Goal: Information Seeking & Learning: Learn about a topic

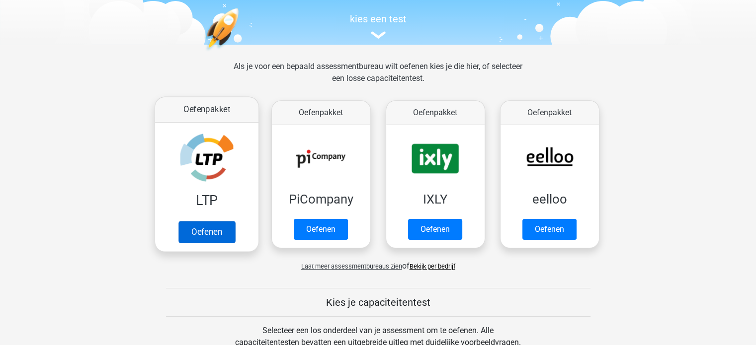
scroll to position [249, 0]
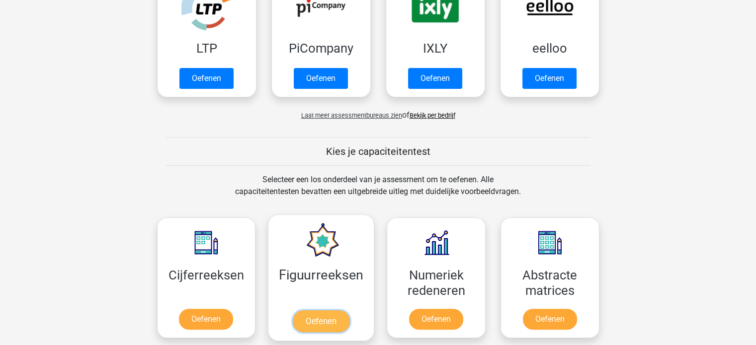
click at [310, 311] on link "Oefenen" at bounding box center [321, 322] width 57 height 22
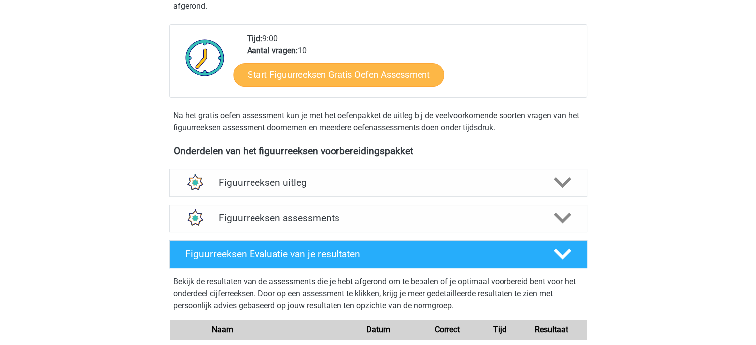
scroll to position [249, 0]
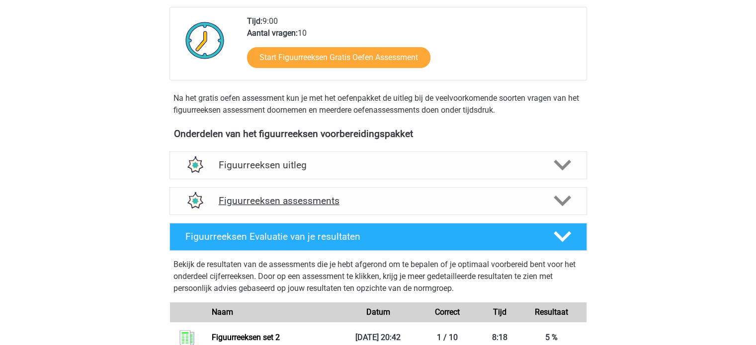
click at [396, 195] on h4 "Figuurreeksen assessments" at bounding box center [378, 200] width 319 height 11
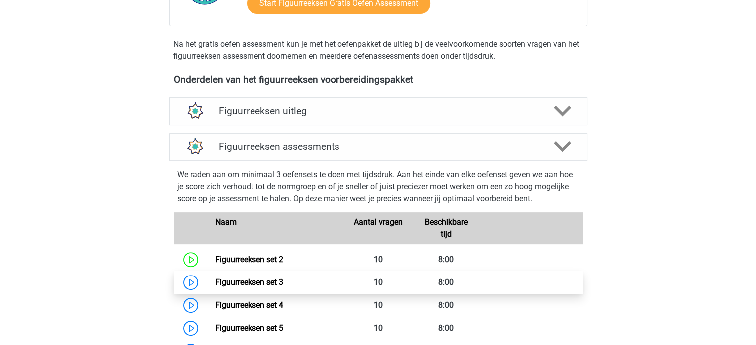
scroll to position [447, 0]
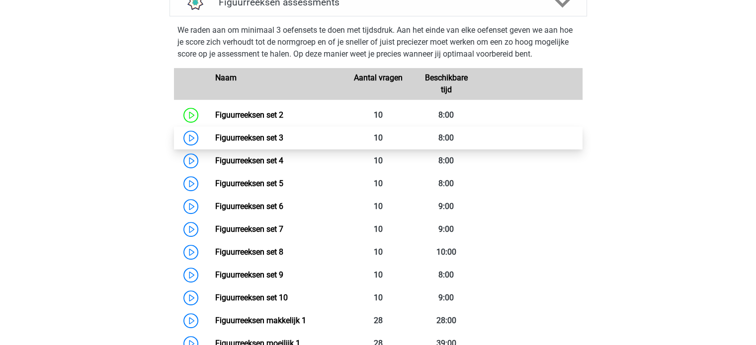
click at [283, 139] on link "Figuurreeksen set 3" at bounding box center [249, 137] width 68 height 9
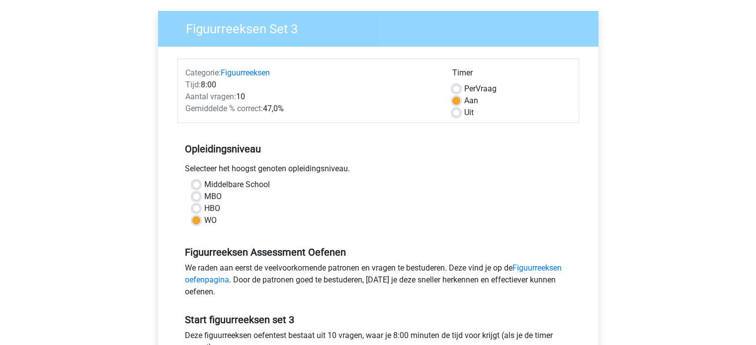
scroll to position [199, 0]
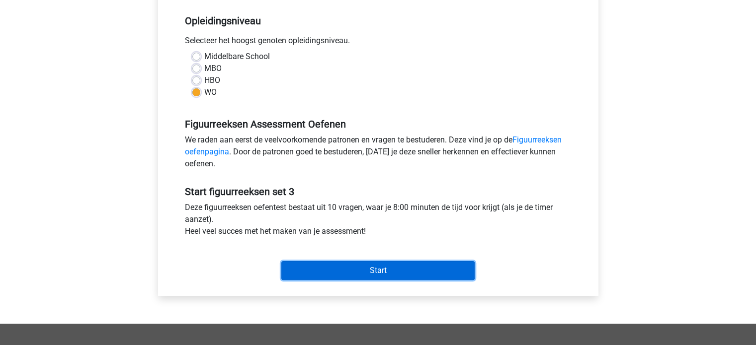
click at [384, 272] on input "Start" at bounding box center [377, 270] width 193 height 19
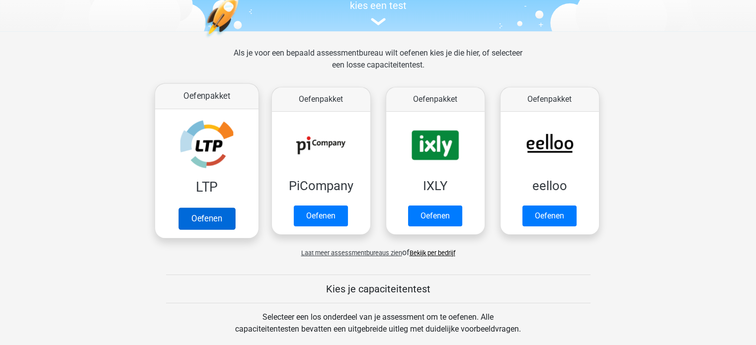
scroll to position [298, 0]
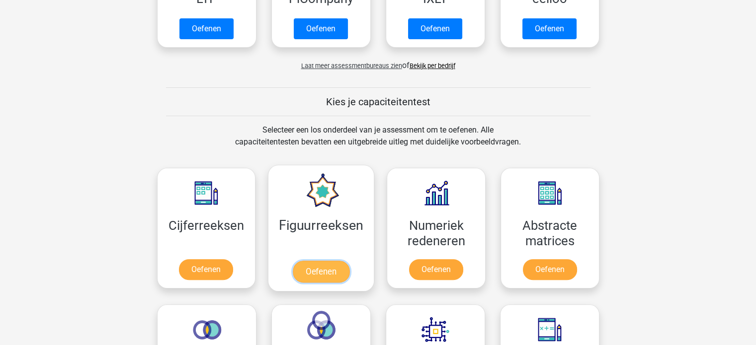
click at [334, 261] on link "Oefenen" at bounding box center [321, 272] width 57 height 22
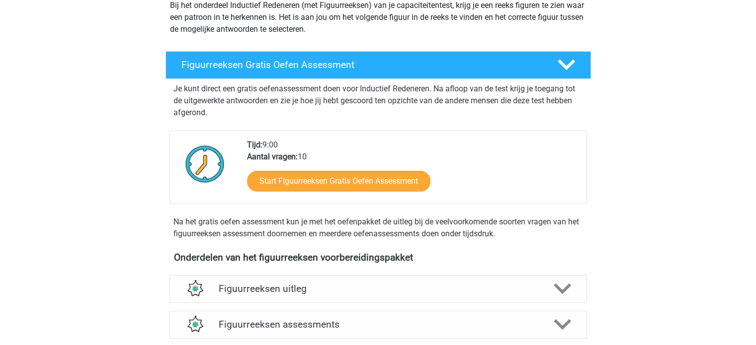
scroll to position [298, 0]
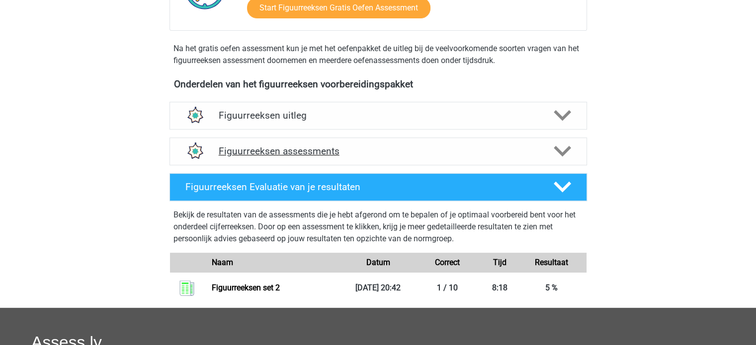
click at [351, 148] on h4 "Figuurreeksen assessments" at bounding box center [378, 151] width 319 height 11
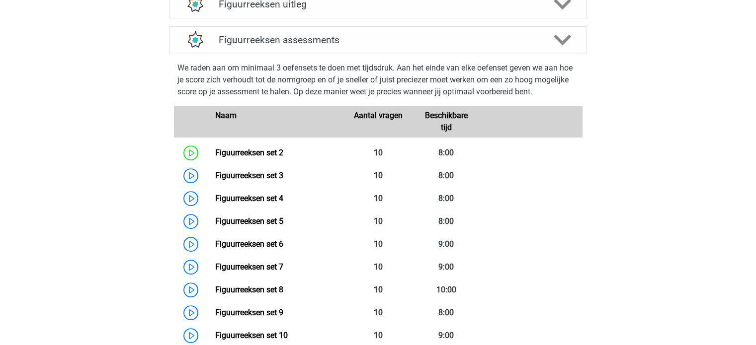
scroll to position [447, 0]
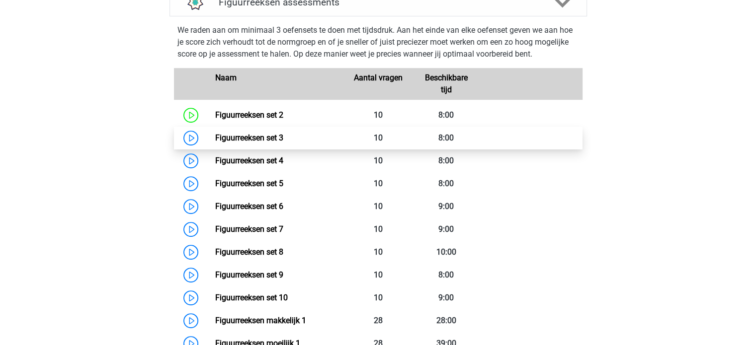
click at [268, 137] on link "Figuurreeksen set 3" at bounding box center [249, 137] width 68 height 9
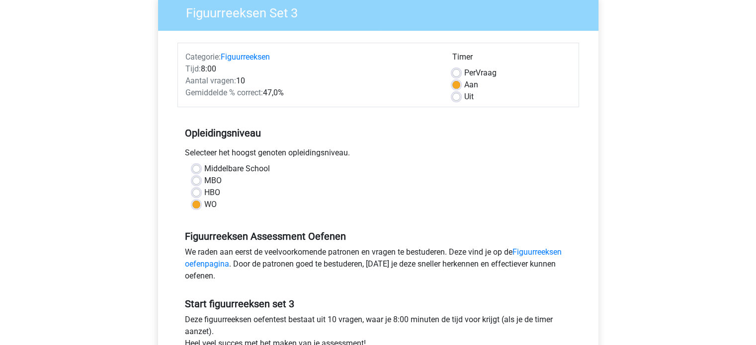
scroll to position [249, 0]
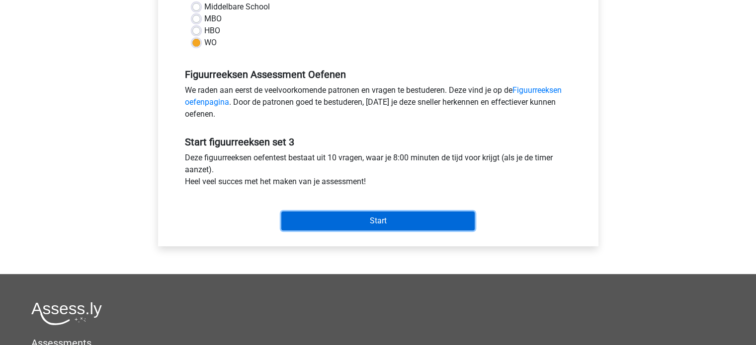
click at [355, 218] on input "Start" at bounding box center [377, 221] width 193 height 19
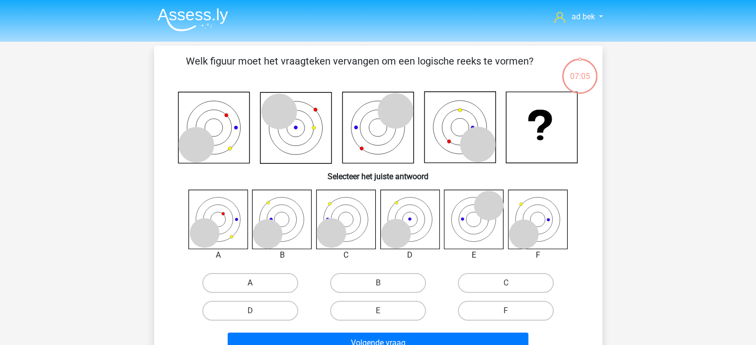
click at [279, 284] on label "A" at bounding box center [250, 283] width 96 height 20
click at [256, 284] on input "A" at bounding box center [253, 286] width 6 height 6
radio input "true"
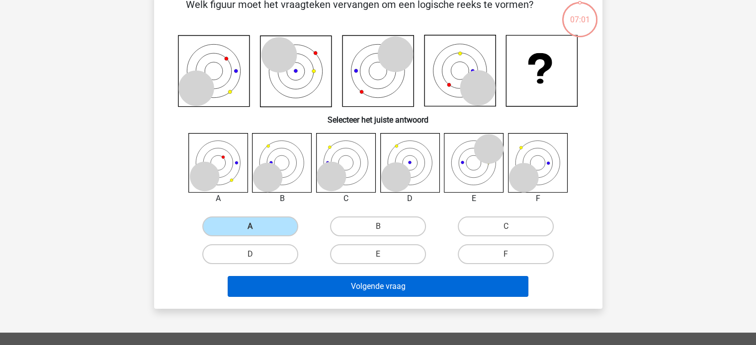
scroll to position [99, 0]
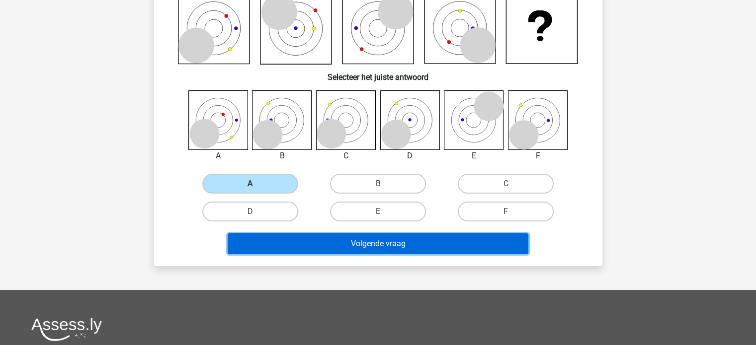
click at [443, 242] on button "Volgende vraag" at bounding box center [378, 244] width 301 height 21
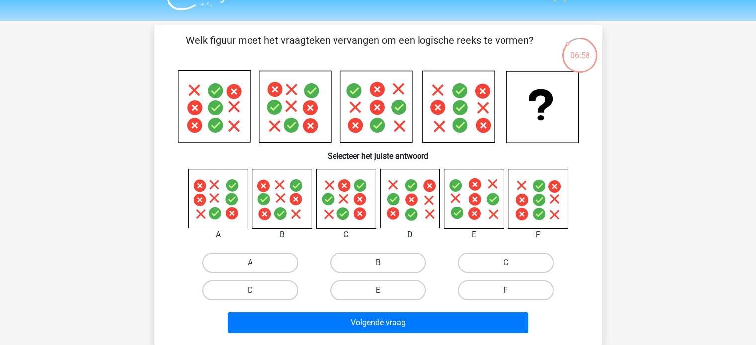
scroll to position [0, 0]
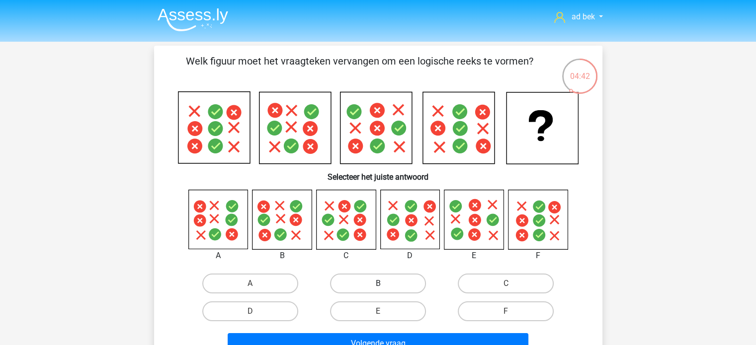
click at [366, 283] on label "B" at bounding box center [378, 284] width 96 height 20
click at [378, 284] on input "B" at bounding box center [381, 287] width 6 height 6
radio input "true"
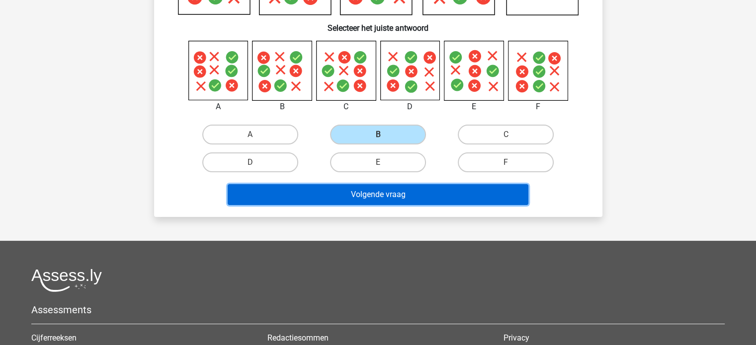
click at [413, 196] on button "Volgende vraag" at bounding box center [378, 194] width 301 height 21
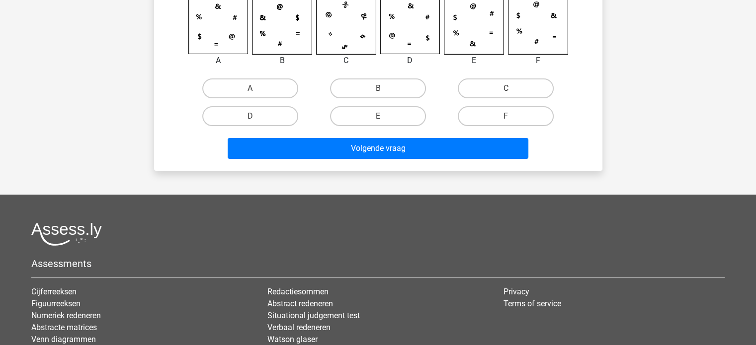
scroll to position [199, 0]
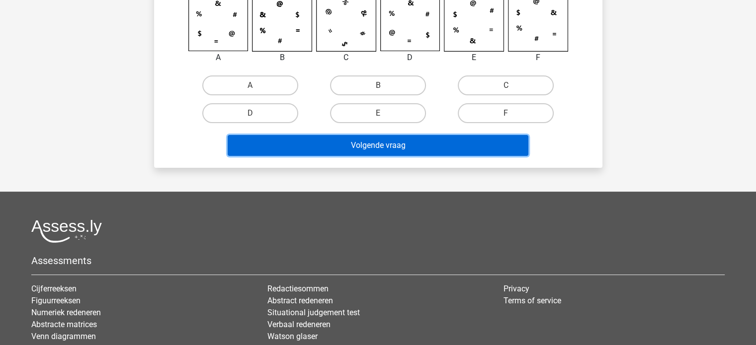
click at [438, 152] on button "Volgende vraag" at bounding box center [378, 145] width 301 height 21
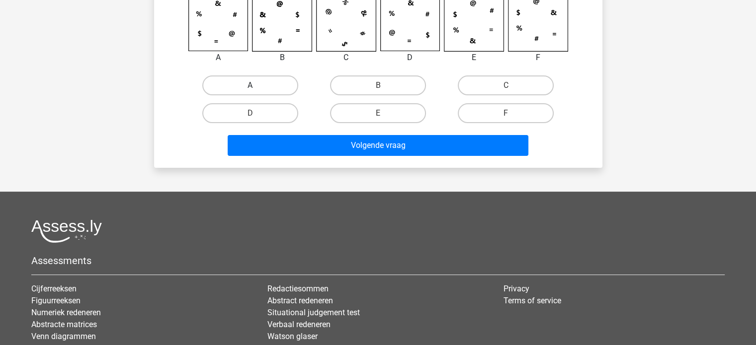
click at [264, 87] on label "A" at bounding box center [250, 86] width 96 height 20
click at [256, 87] on input "A" at bounding box center [253, 88] width 6 height 6
radio input "true"
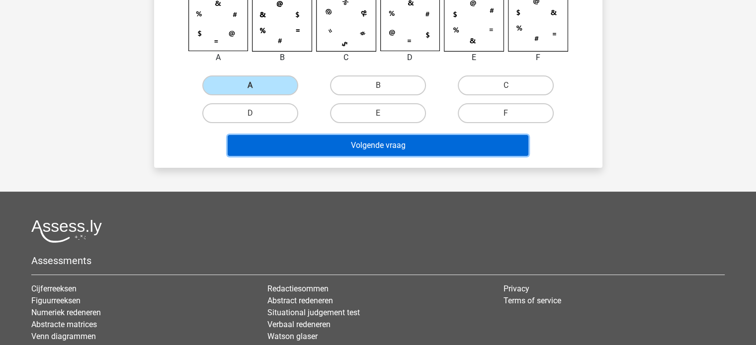
click at [342, 144] on button "Volgende vraag" at bounding box center [378, 145] width 301 height 21
click at [362, 144] on button "Volgende vraag" at bounding box center [378, 145] width 301 height 21
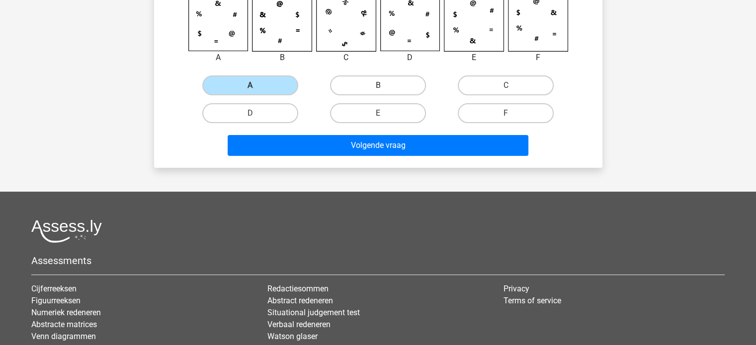
click at [371, 79] on label "B" at bounding box center [378, 86] width 96 height 20
click at [378, 85] on input "B" at bounding box center [381, 88] width 6 height 6
radio input "true"
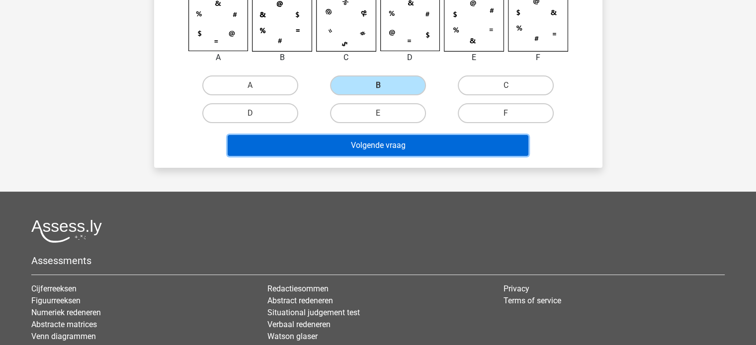
click at [387, 147] on button "Volgende vraag" at bounding box center [378, 145] width 301 height 21
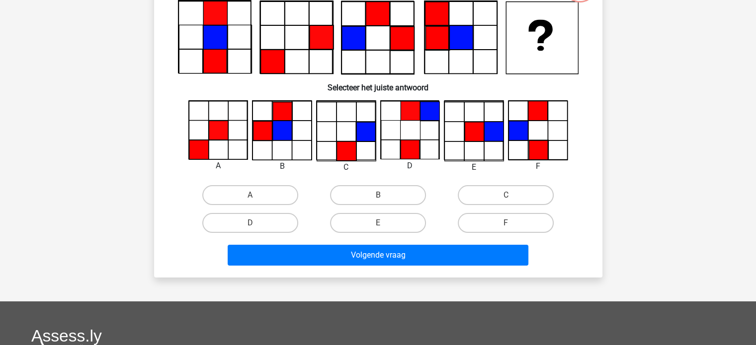
scroll to position [46, 0]
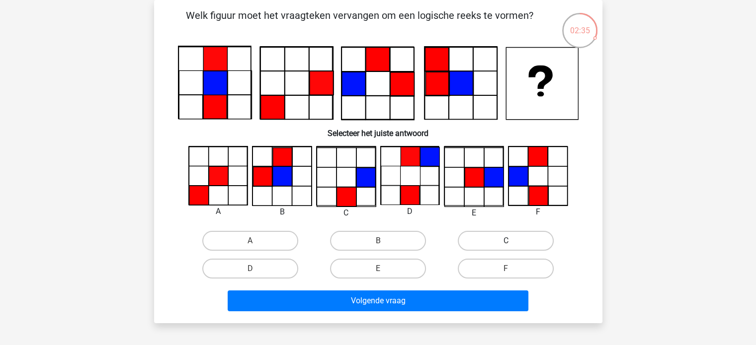
click at [492, 236] on label "C" at bounding box center [506, 241] width 96 height 20
click at [506, 241] on input "C" at bounding box center [509, 244] width 6 height 6
radio input "true"
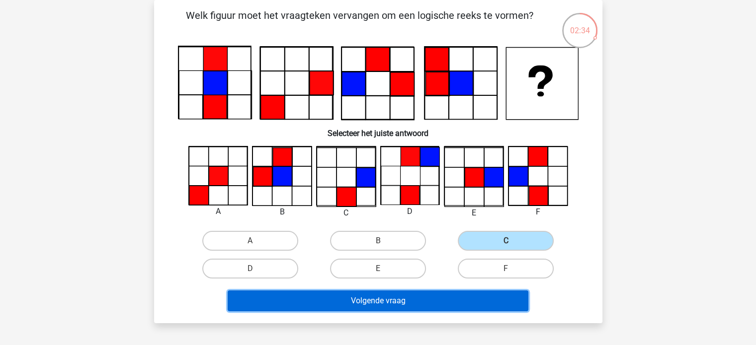
click at [474, 296] on button "Volgende vraag" at bounding box center [378, 301] width 301 height 21
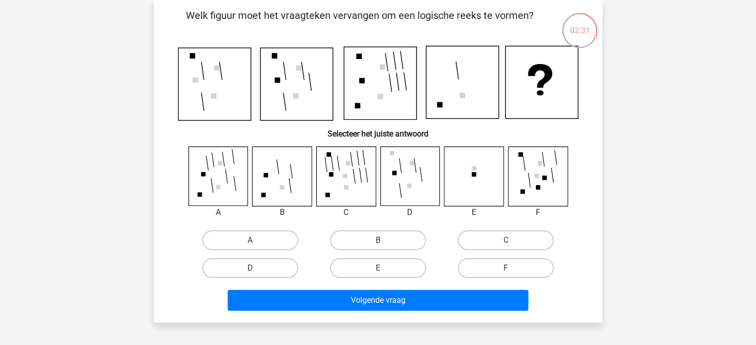
scroll to position [0, 0]
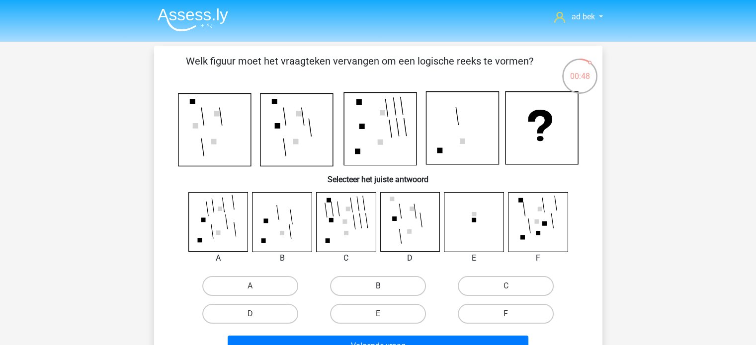
click at [356, 285] on label "B" at bounding box center [378, 286] width 96 height 20
click at [378, 286] on input "B" at bounding box center [381, 289] width 6 height 6
radio input "true"
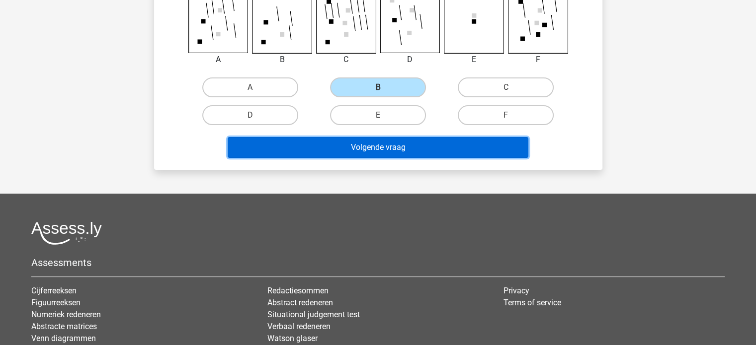
click at [445, 150] on button "Volgende vraag" at bounding box center [378, 147] width 301 height 21
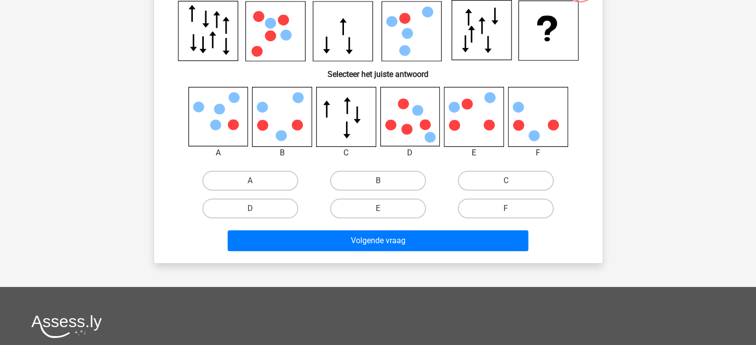
scroll to position [46, 0]
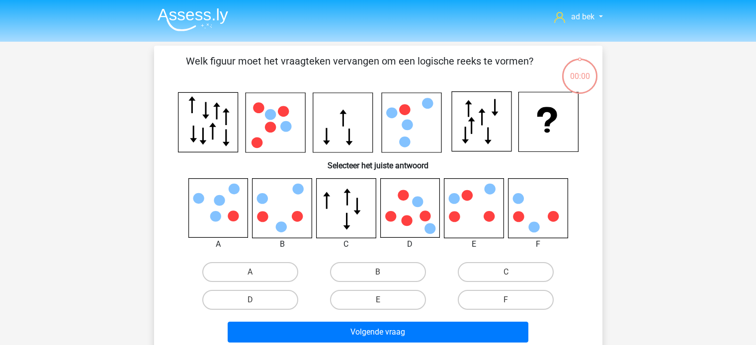
scroll to position [46, 0]
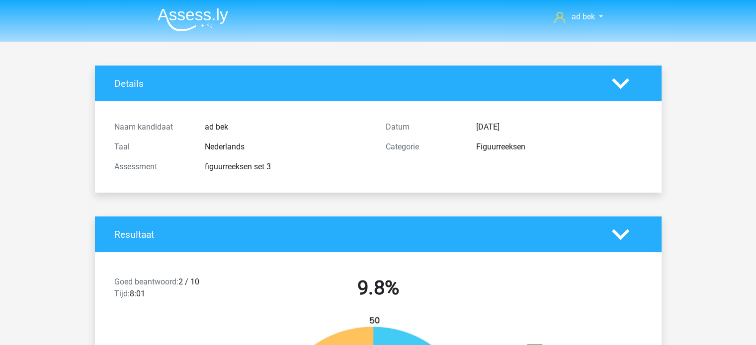
click at [194, 13] on img at bounding box center [193, 19] width 71 height 23
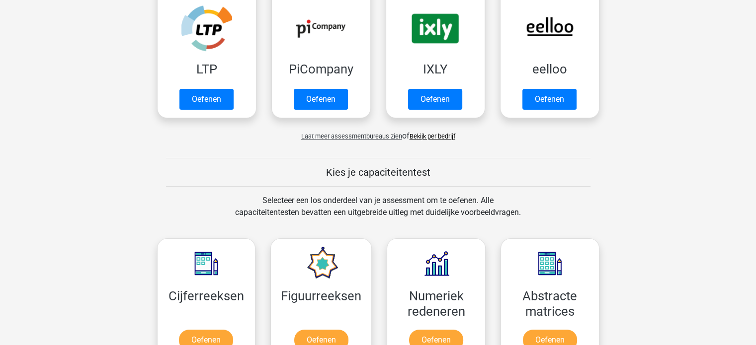
scroll to position [398, 0]
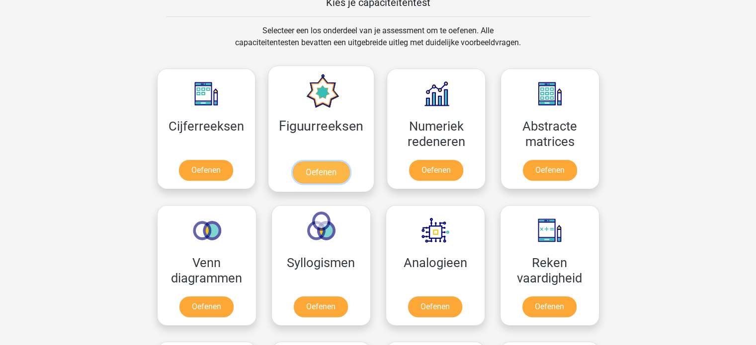
click at [325, 162] on link "Oefenen" at bounding box center [321, 173] width 57 height 22
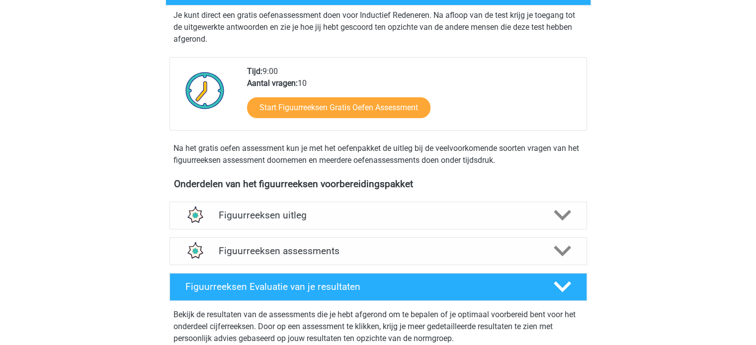
scroll to position [199, 0]
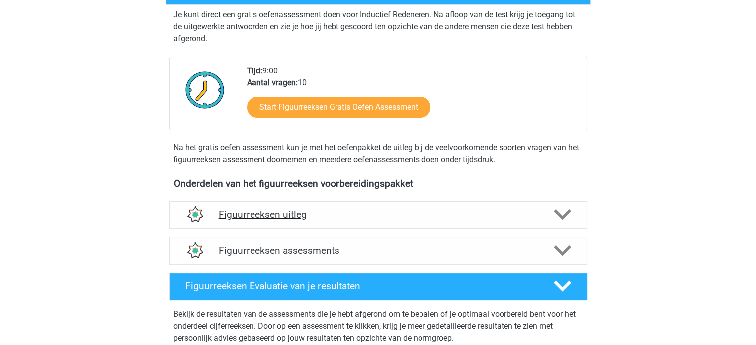
click at [338, 220] on div "Figuurreeksen uitleg" at bounding box center [378, 215] width 418 height 28
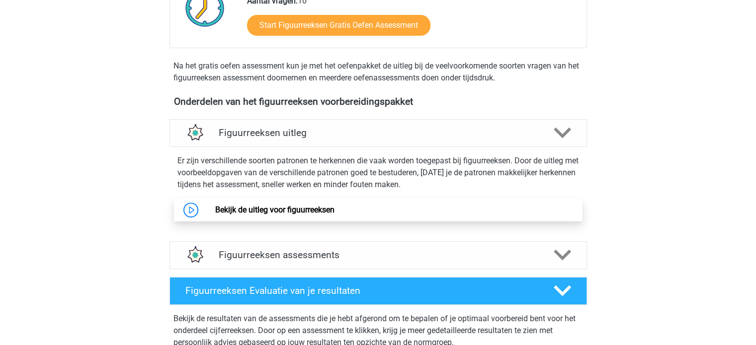
scroll to position [298, 0]
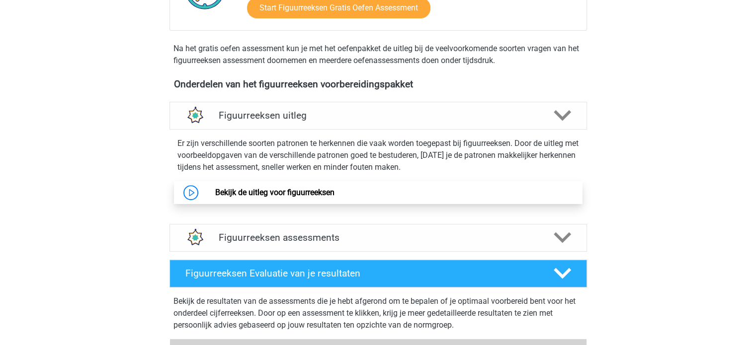
click at [288, 188] on link "Bekijk de uitleg voor figuurreeksen" at bounding box center [274, 192] width 119 height 9
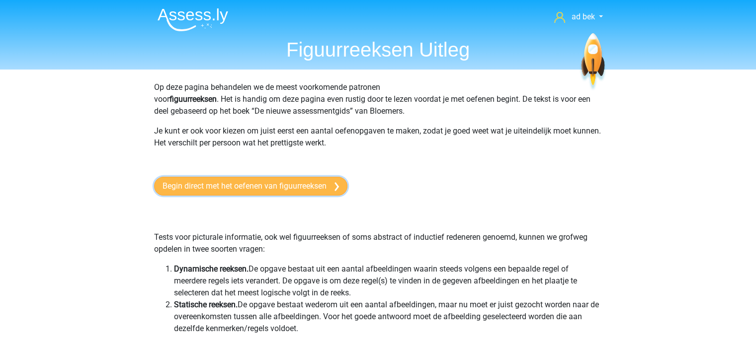
click at [203, 185] on link "Begin direct met het oefenen van figuurreeksen" at bounding box center [250, 186] width 193 height 19
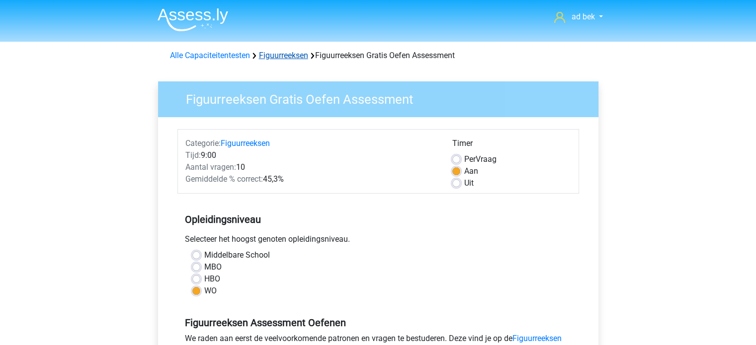
click at [290, 54] on link "Figuurreeksen" at bounding box center [283, 55] width 49 height 9
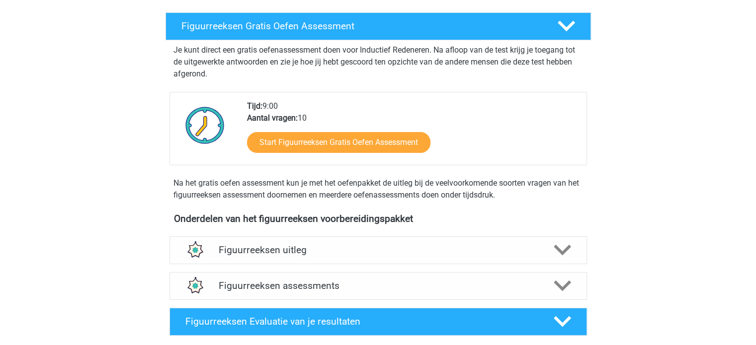
scroll to position [348, 0]
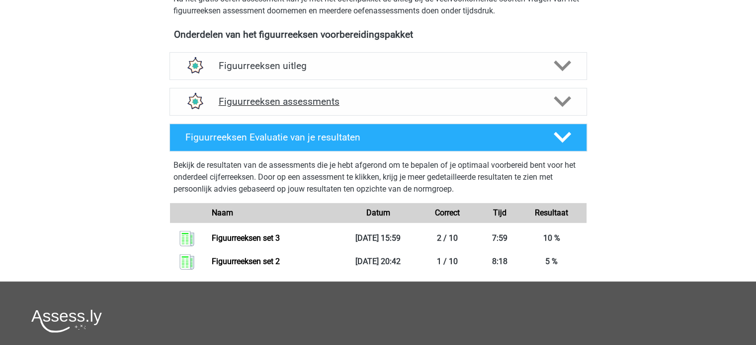
click at [384, 103] on h4 "Figuurreeksen assessments" at bounding box center [378, 101] width 319 height 11
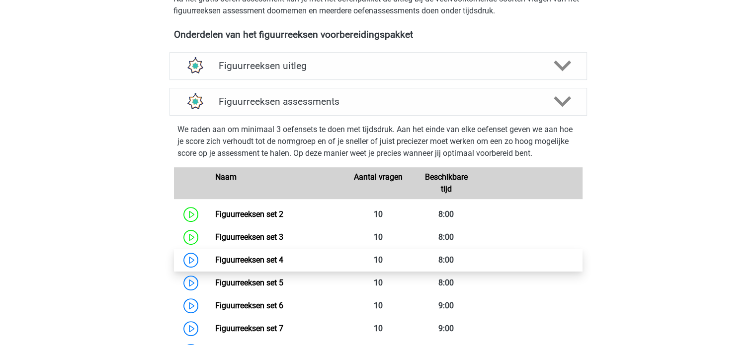
click at [283, 261] on link "Figuurreeksen set 4" at bounding box center [249, 259] width 68 height 9
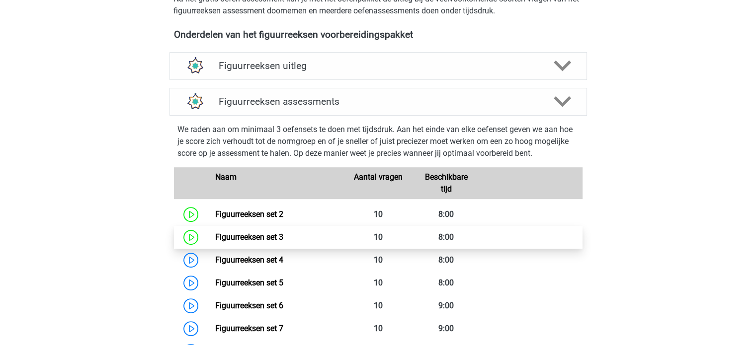
click at [263, 233] on link "Figuurreeksen set 3" at bounding box center [249, 237] width 68 height 9
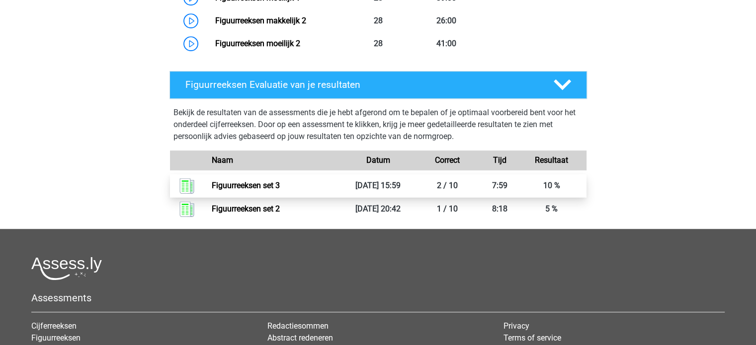
scroll to position [795, 0]
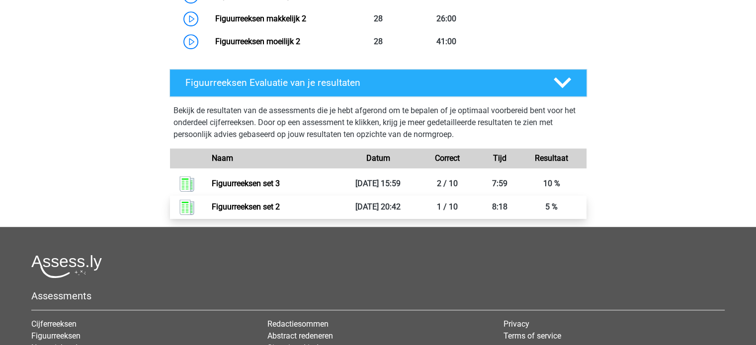
click at [280, 202] on link "Figuurreeksen set 2" at bounding box center [246, 206] width 68 height 9
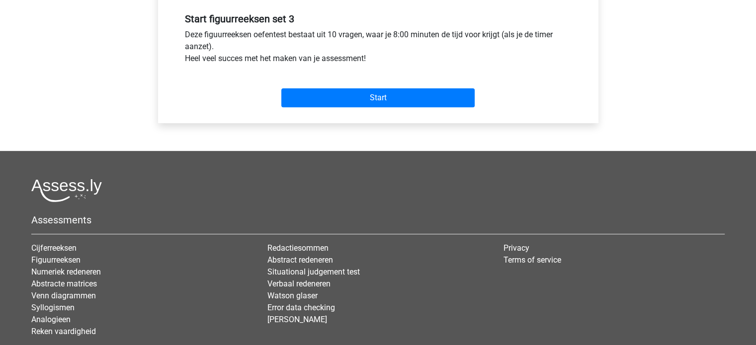
scroll to position [290, 0]
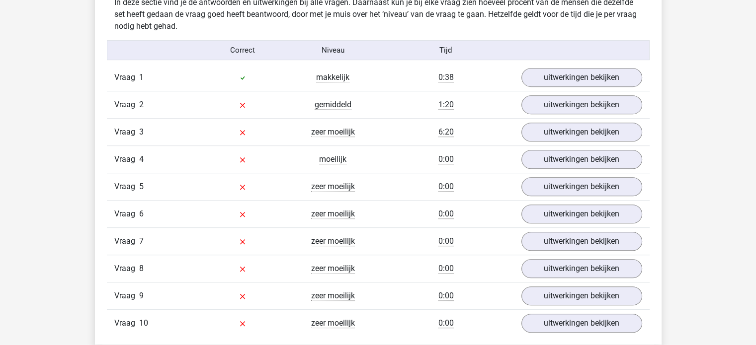
scroll to position [596, 0]
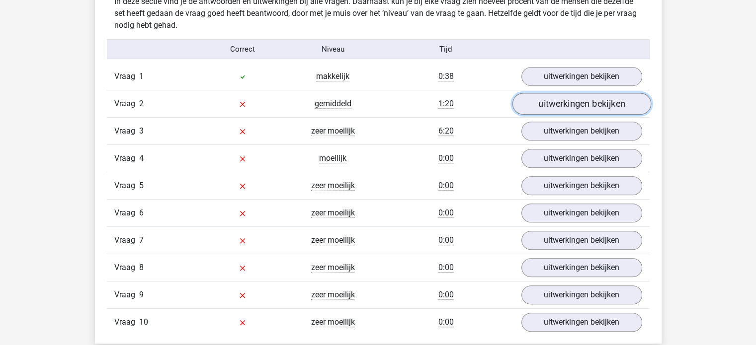
click at [555, 102] on link "uitwerkingen bekijken" at bounding box center [581, 104] width 139 height 22
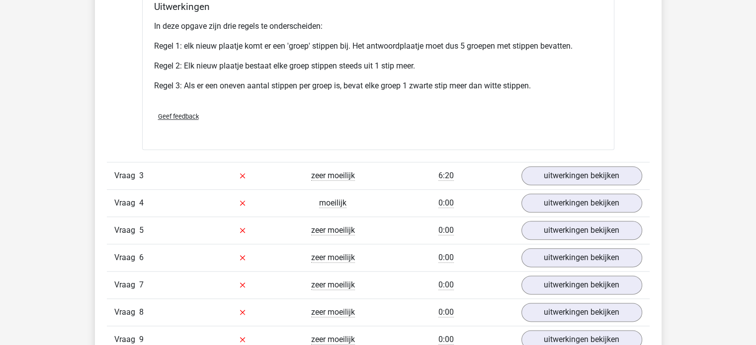
scroll to position [1243, 0]
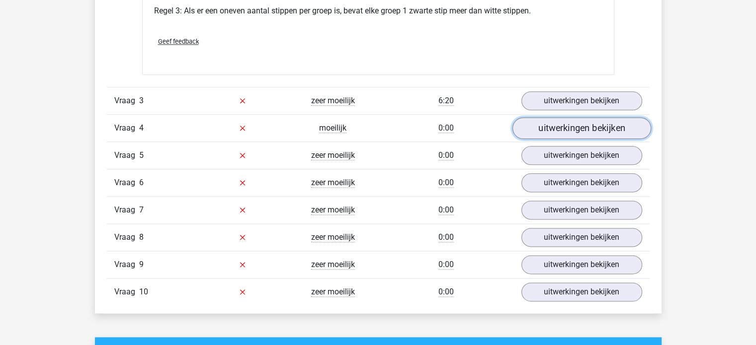
click at [549, 133] on link "uitwerkingen bekijken" at bounding box center [581, 128] width 139 height 22
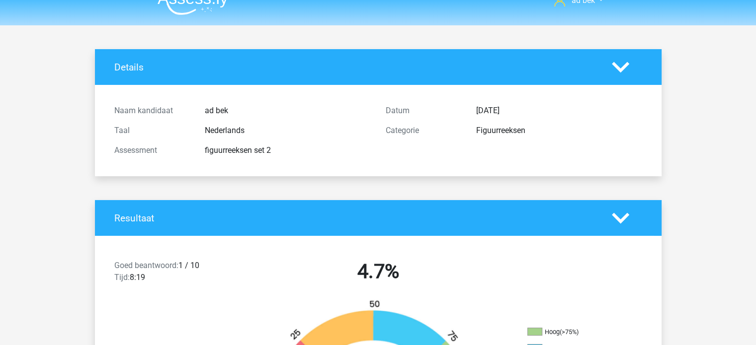
scroll to position [0, 0]
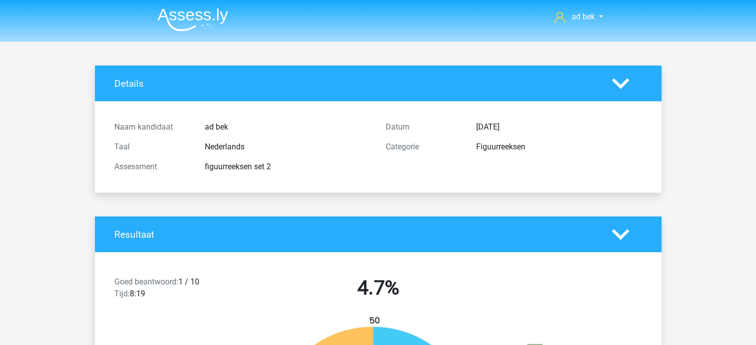
click at [222, 15] on img at bounding box center [193, 19] width 71 height 23
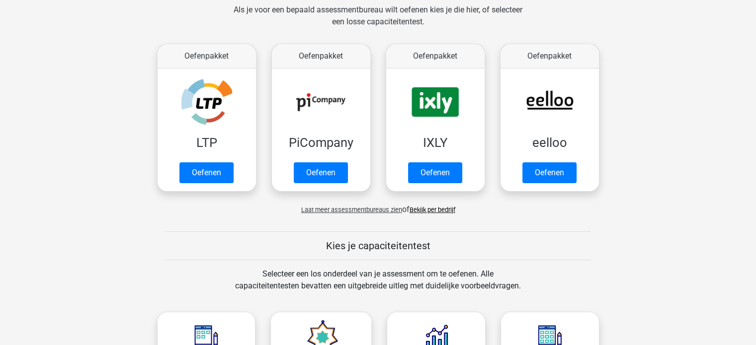
scroll to position [398, 0]
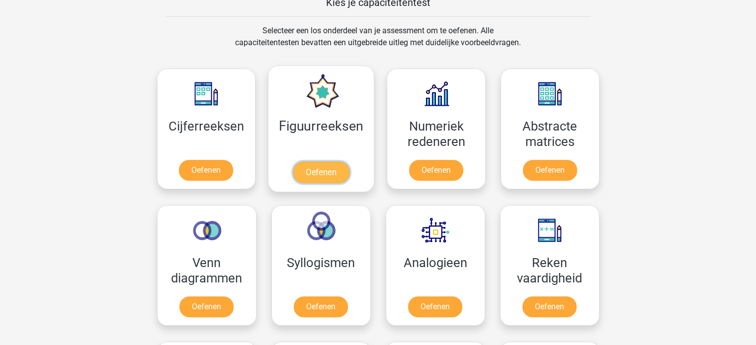
click at [305, 162] on link "Oefenen" at bounding box center [321, 173] width 57 height 22
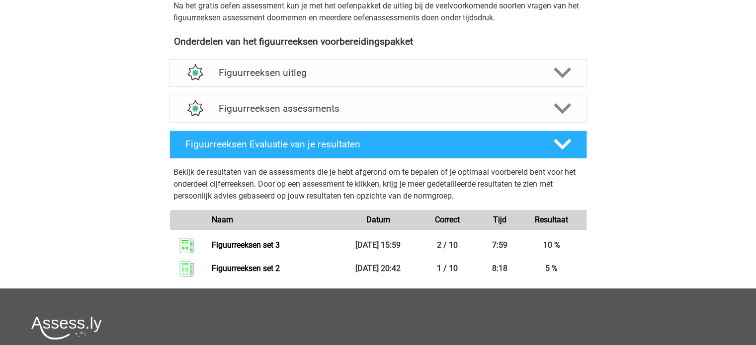
scroll to position [348, 0]
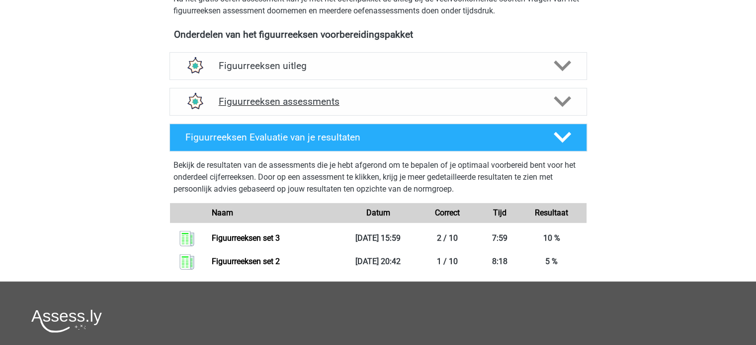
click at [358, 99] on h4 "Figuurreeksen assessments" at bounding box center [378, 101] width 319 height 11
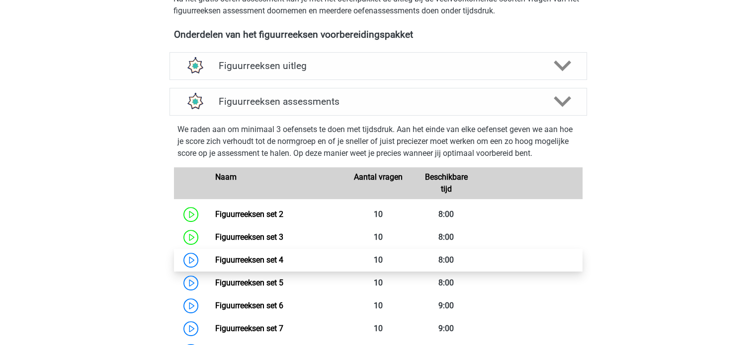
click at [274, 262] on link "Figuurreeksen set 4" at bounding box center [249, 259] width 68 height 9
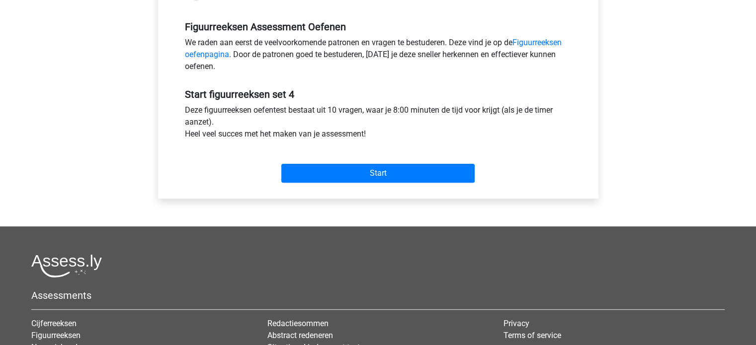
scroll to position [298, 0]
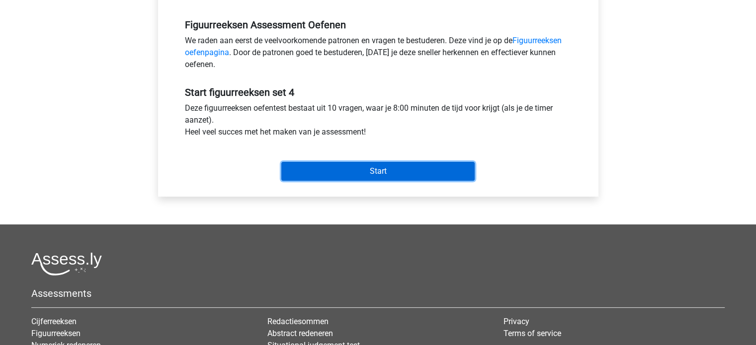
click at [351, 171] on input "Start" at bounding box center [377, 171] width 193 height 19
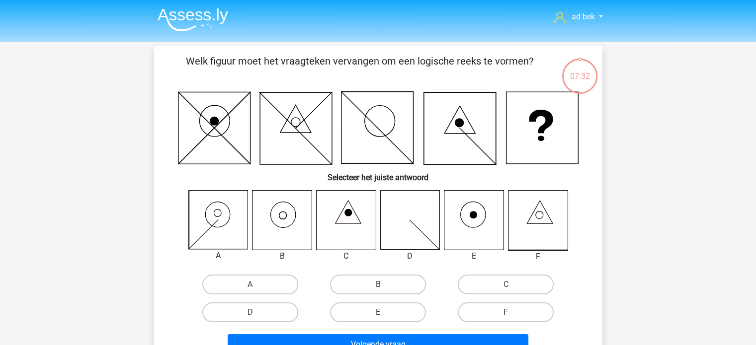
scroll to position [50, 0]
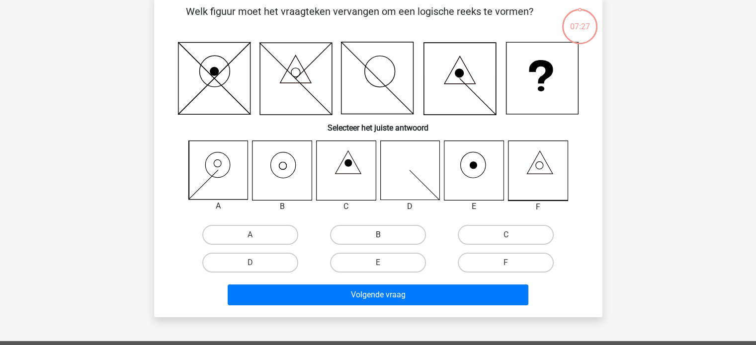
click at [355, 229] on label "B" at bounding box center [378, 235] width 96 height 20
click at [378, 235] on input "B" at bounding box center [381, 238] width 6 height 6
radio input "true"
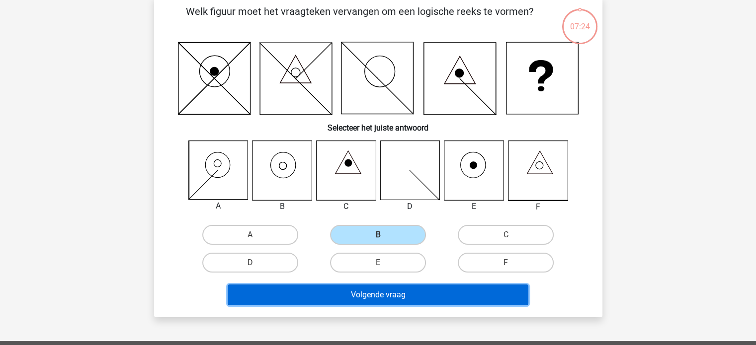
click at [371, 296] on button "Volgende vraag" at bounding box center [378, 295] width 301 height 21
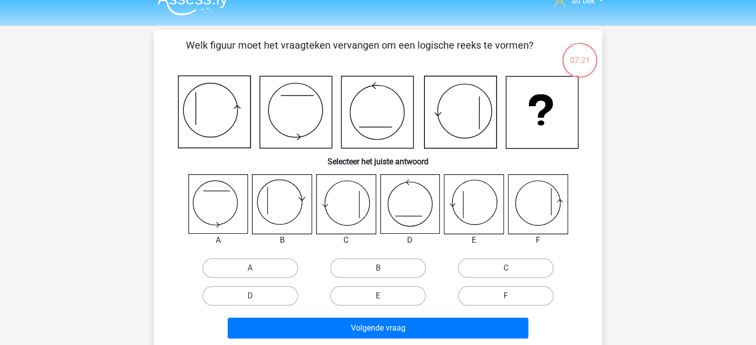
scroll to position [0, 0]
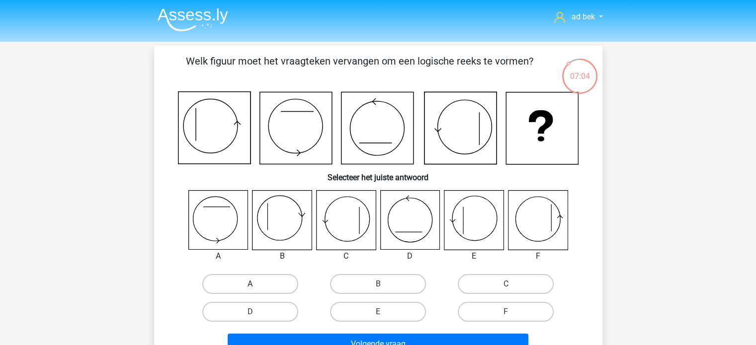
click at [268, 287] on label "A" at bounding box center [250, 284] width 96 height 20
click at [256, 287] on input "A" at bounding box center [253, 287] width 6 height 6
radio input "true"
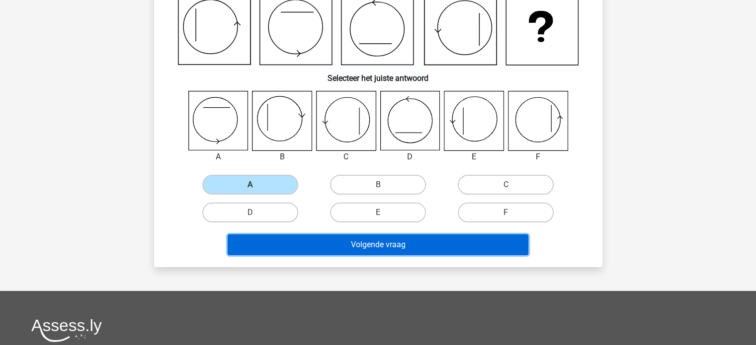
click at [397, 240] on button "Volgende vraag" at bounding box center [378, 245] width 301 height 21
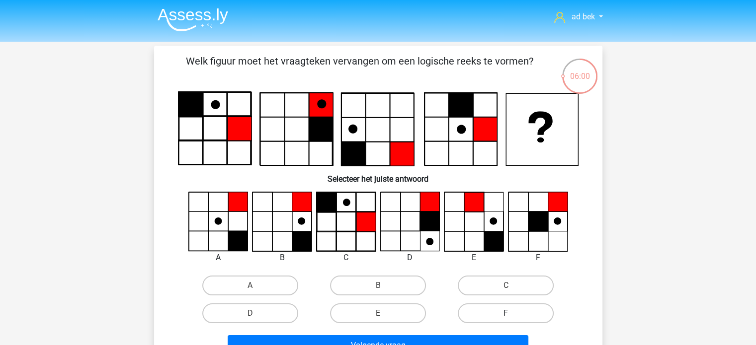
click at [498, 311] on label "F" at bounding box center [506, 314] width 96 height 20
click at [506, 314] on input "F" at bounding box center [509, 317] width 6 height 6
radio input "true"
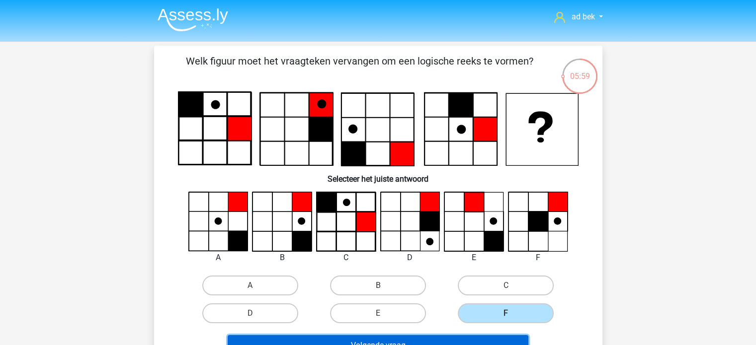
click at [501, 339] on button "Volgende vraag" at bounding box center [378, 346] width 301 height 21
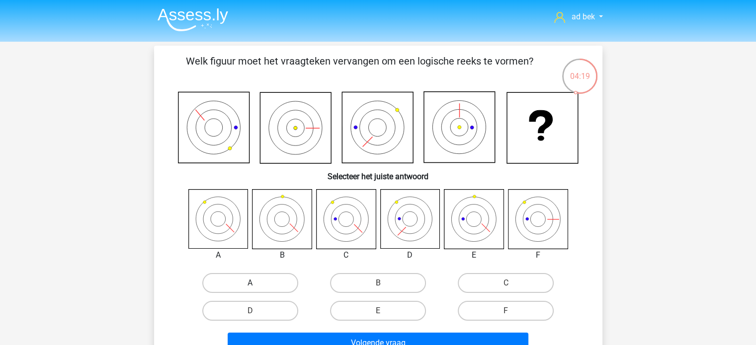
click at [289, 278] on label "A" at bounding box center [250, 283] width 96 height 20
click at [256, 283] on input "A" at bounding box center [253, 286] width 6 height 6
radio input "true"
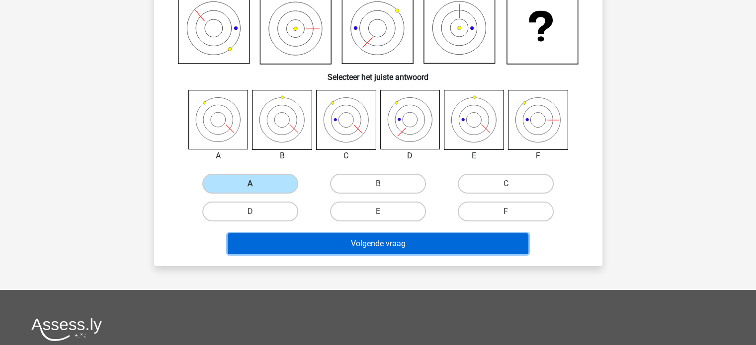
click at [354, 248] on button "Volgende vraag" at bounding box center [378, 244] width 301 height 21
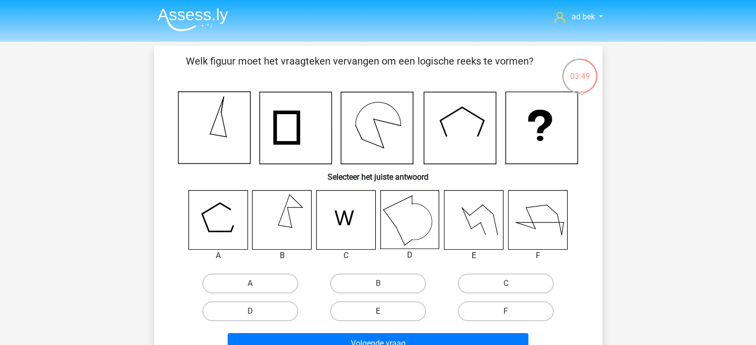
click at [403, 315] on label "E" at bounding box center [378, 312] width 96 height 20
click at [384, 315] on input "E" at bounding box center [381, 315] width 6 height 6
radio input "true"
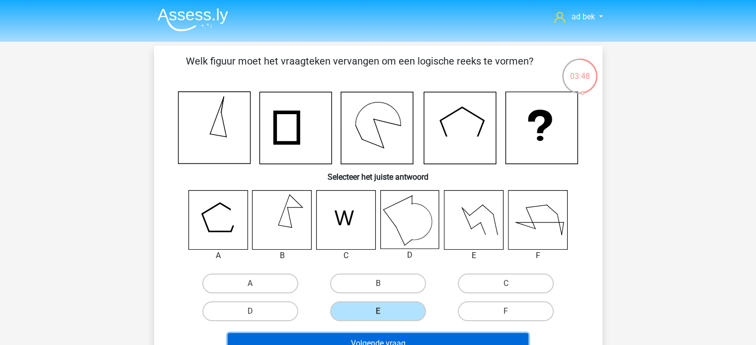
click at [404, 335] on button "Volgende vraag" at bounding box center [378, 344] width 301 height 21
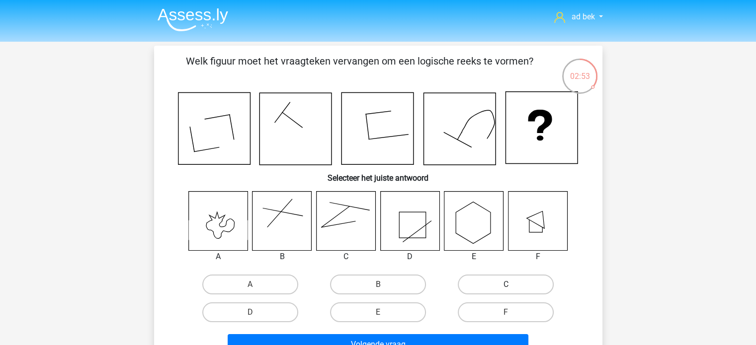
click at [506, 282] on label "C" at bounding box center [506, 285] width 96 height 20
click at [506, 285] on input "C" at bounding box center [509, 288] width 6 height 6
radio input "true"
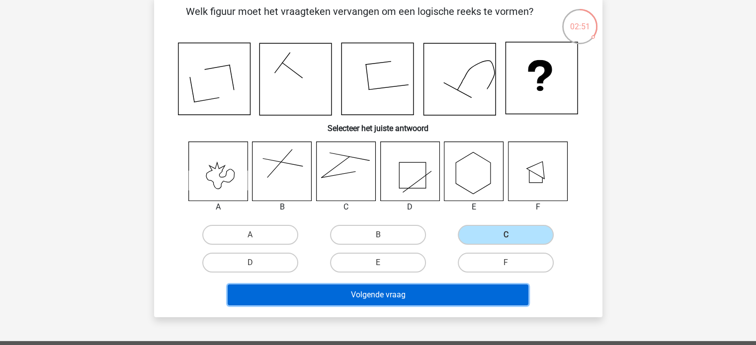
click at [487, 295] on button "Volgende vraag" at bounding box center [378, 295] width 301 height 21
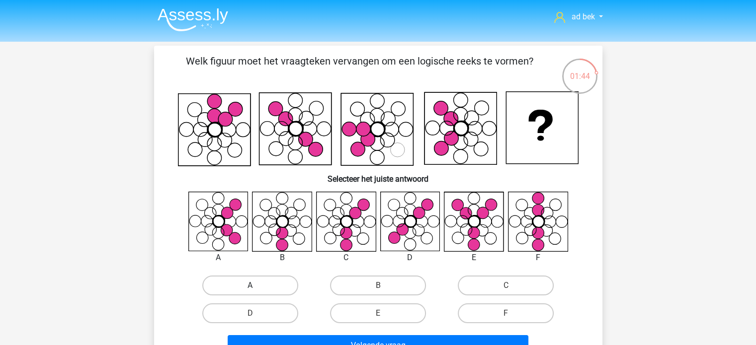
drag, startPoint x: 280, startPoint y: 282, endPoint x: 310, endPoint y: 274, distance: 30.9
click at [281, 282] on label "A" at bounding box center [250, 286] width 96 height 20
click at [256, 286] on input "A" at bounding box center [253, 289] width 6 height 6
radio input "true"
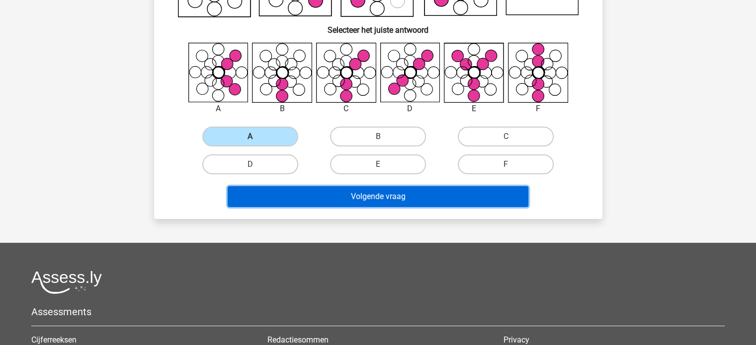
click at [405, 203] on button "Volgende vraag" at bounding box center [378, 196] width 301 height 21
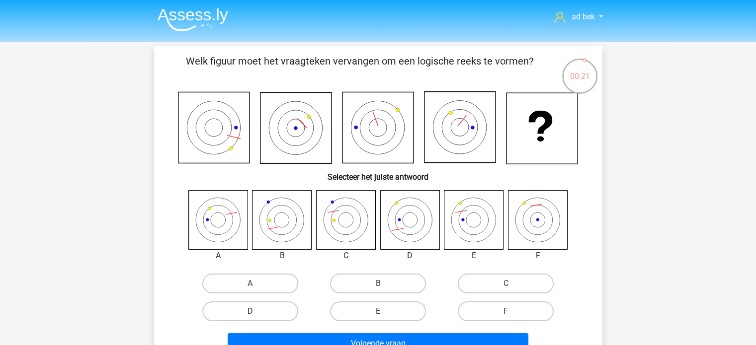
click at [264, 313] on label "D" at bounding box center [250, 312] width 96 height 20
click at [256, 313] on input "D" at bounding box center [253, 315] width 6 height 6
radio input "true"
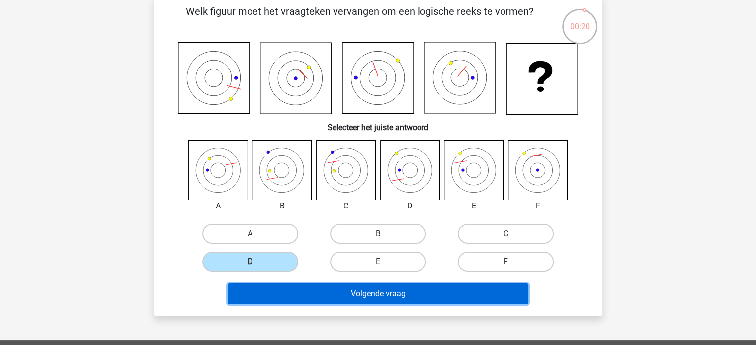
click at [368, 294] on button "Volgende vraag" at bounding box center [378, 294] width 301 height 21
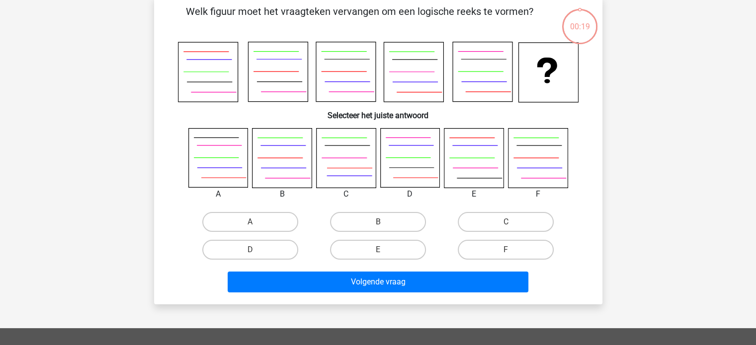
scroll to position [46, 0]
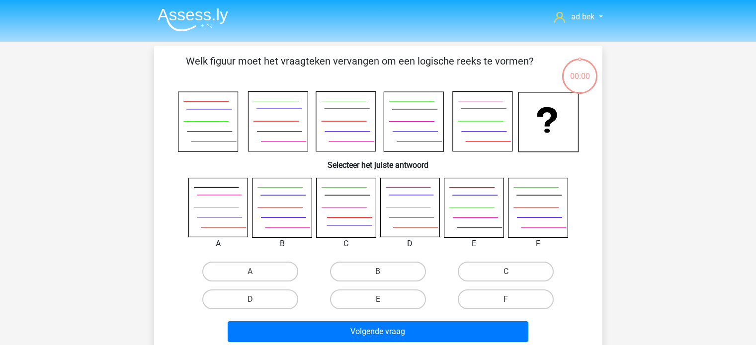
scroll to position [46, 0]
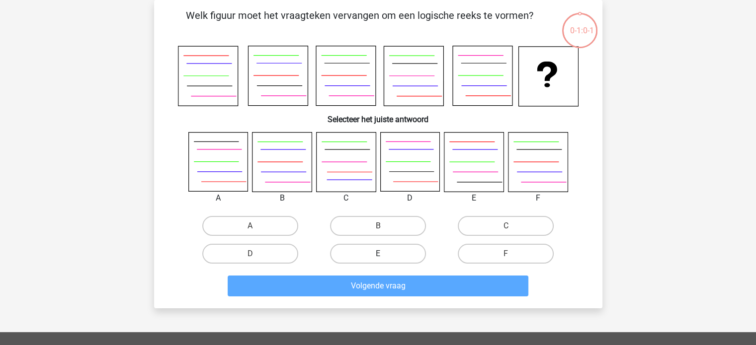
click at [400, 260] on label "E" at bounding box center [378, 254] width 96 height 20
click at [384, 260] on input "E" at bounding box center [381, 257] width 6 height 6
radio input "true"
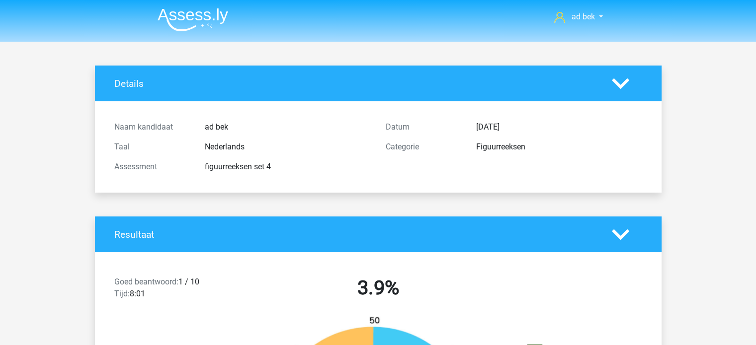
click at [213, 14] on img at bounding box center [193, 19] width 71 height 23
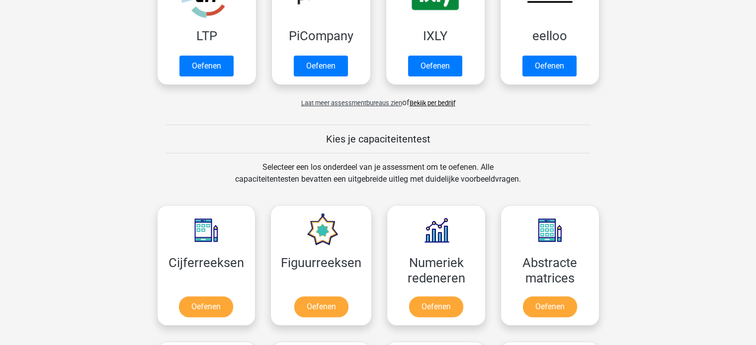
scroll to position [348, 0]
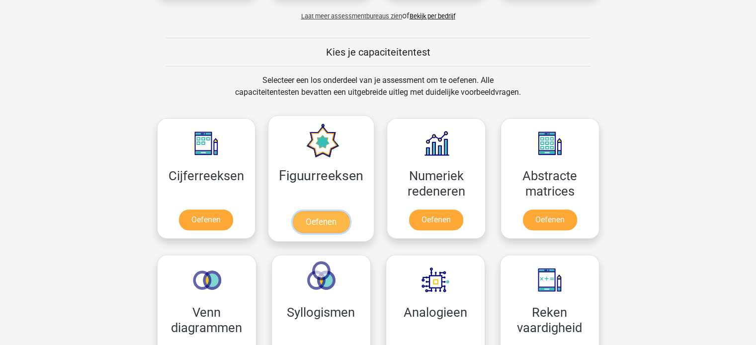
click at [321, 211] on link "Oefenen" at bounding box center [321, 222] width 57 height 22
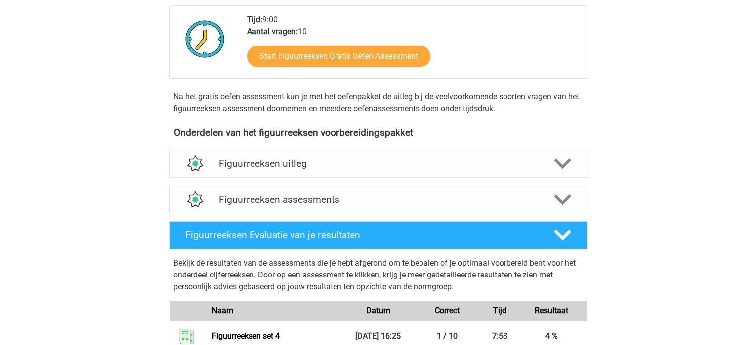
scroll to position [348, 0]
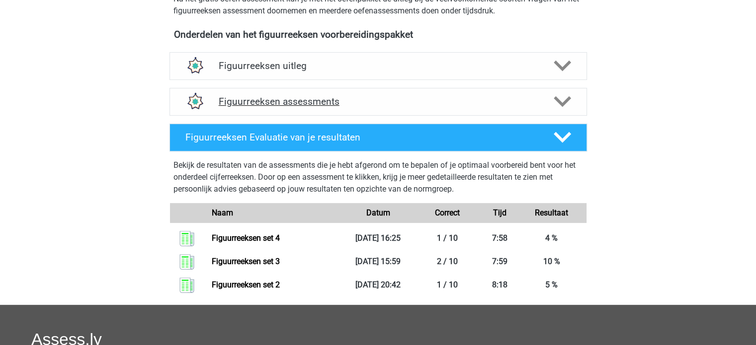
click at [388, 102] on h4 "Figuurreeksen assessments" at bounding box center [378, 101] width 319 height 11
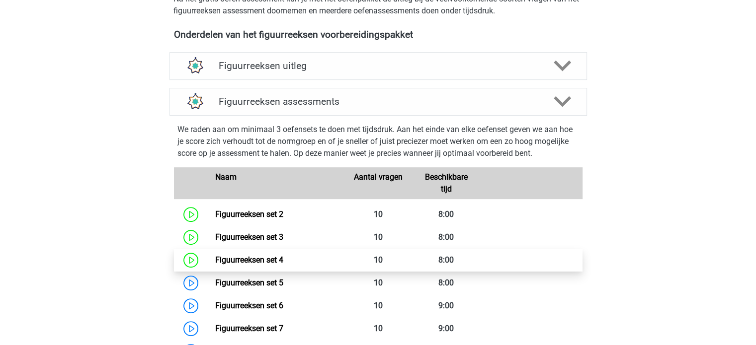
click at [283, 260] on link "Figuurreeksen set 4" at bounding box center [249, 259] width 68 height 9
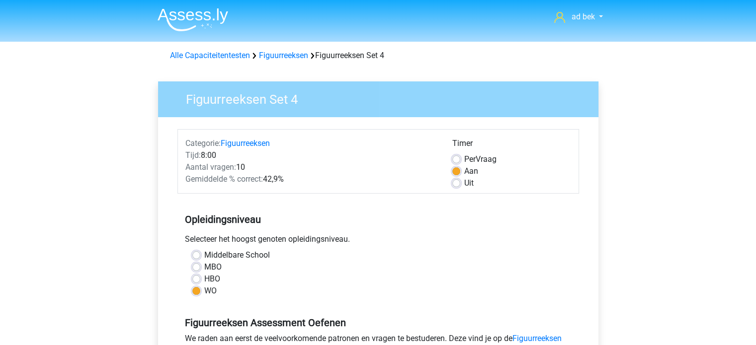
click at [156, 14] on li at bounding box center [189, 17] width 79 height 27
click at [203, 13] on img at bounding box center [193, 19] width 71 height 23
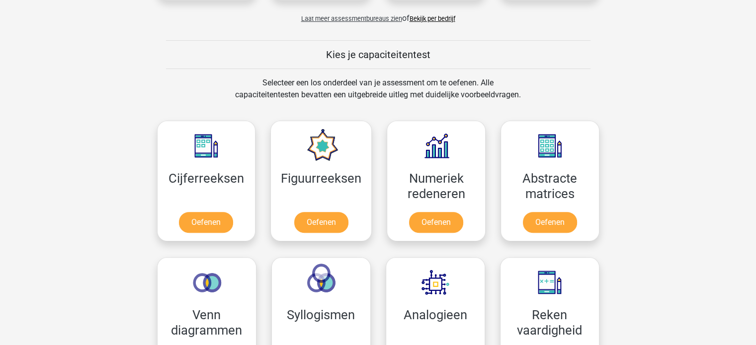
scroll to position [348, 0]
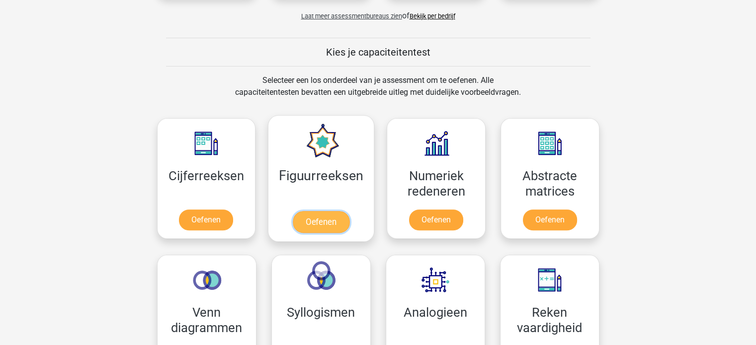
click at [318, 211] on link "Oefenen" at bounding box center [321, 222] width 57 height 22
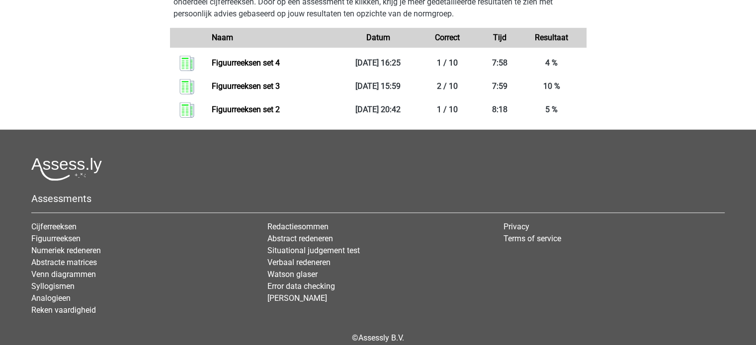
scroll to position [569, 0]
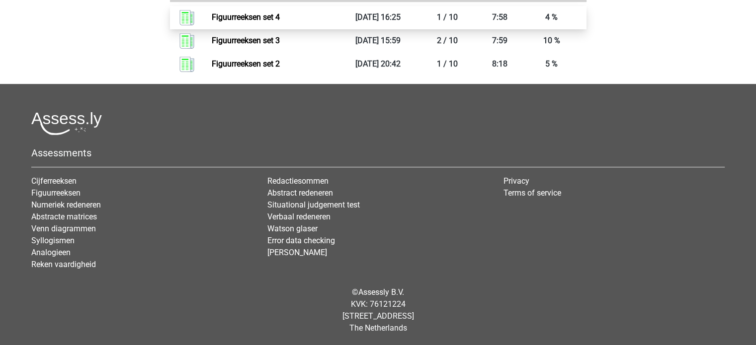
click at [280, 14] on link "Figuurreeksen set 4" at bounding box center [246, 16] width 68 height 9
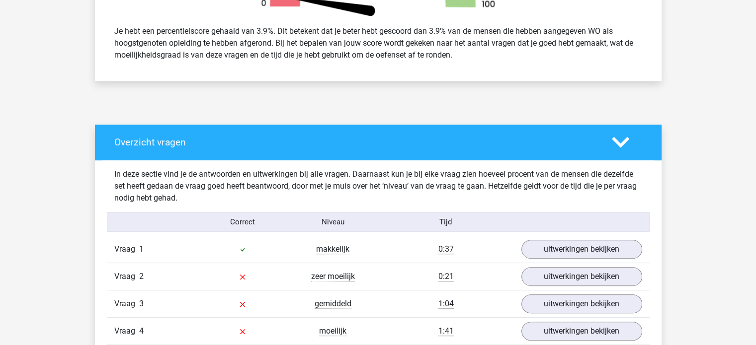
scroll to position [497, 0]
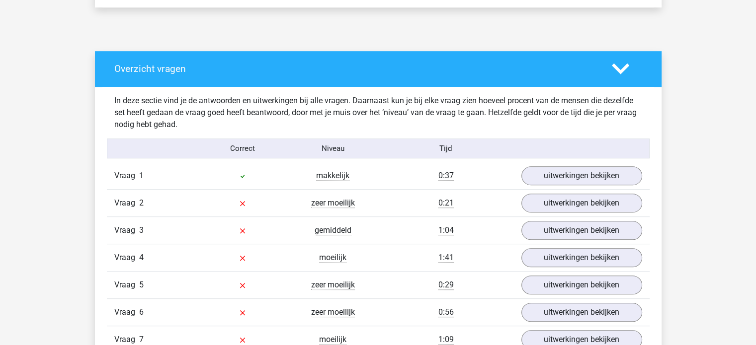
click at [380, 180] on div "0:37" at bounding box center [446, 176] width 136 height 12
click at [560, 172] on link "uitwerkingen bekijken" at bounding box center [581, 177] width 139 height 22
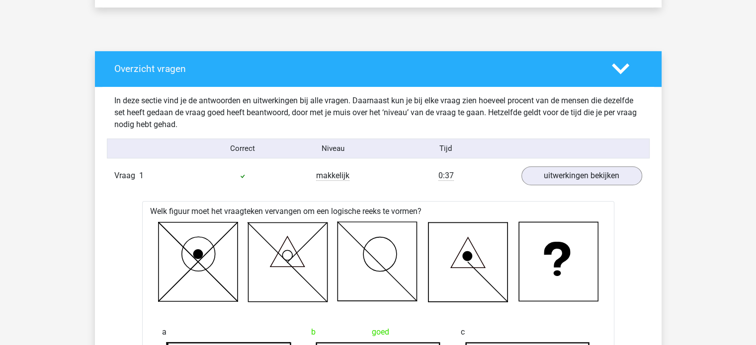
click at [121, 172] on span "Vraag" at bounding box center [126, 176] width 25 height 12
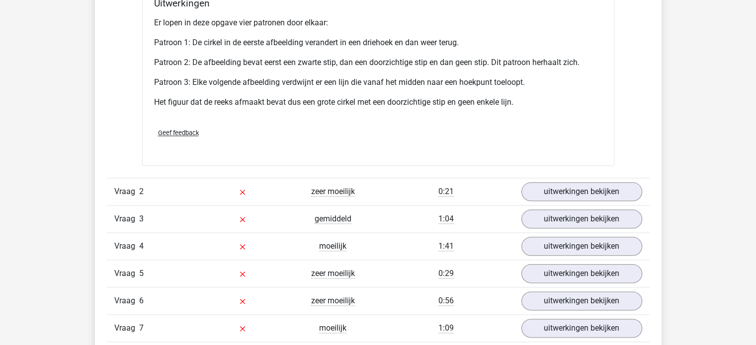
scroll to position [1143, 0]
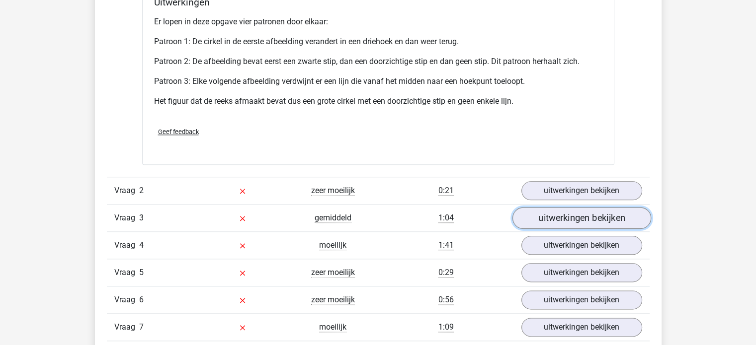
click at [536, 221] on link "uitwerkingen bekijken" at bounding box center [581, 218] width 139 height 22
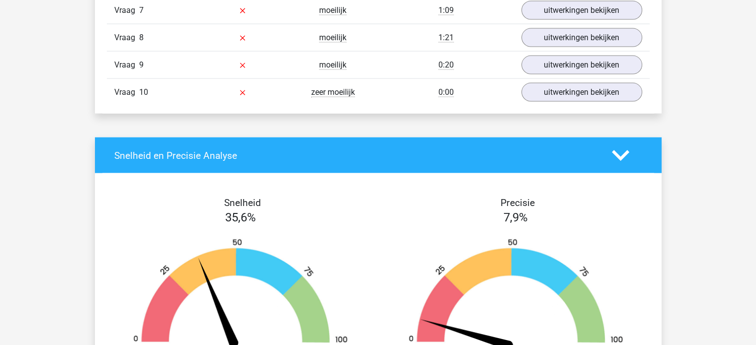
scroll to position [2088, 0]
click at [562, 63] on link "uitwerkingen bekijken" at bounding box center [581, 65] width 139 height 22
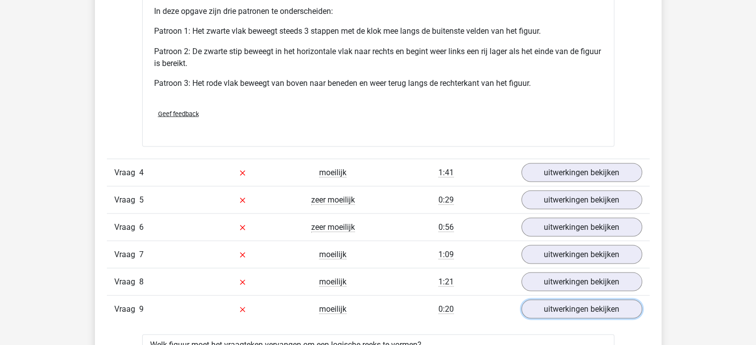
scroll to position [1938, 0]
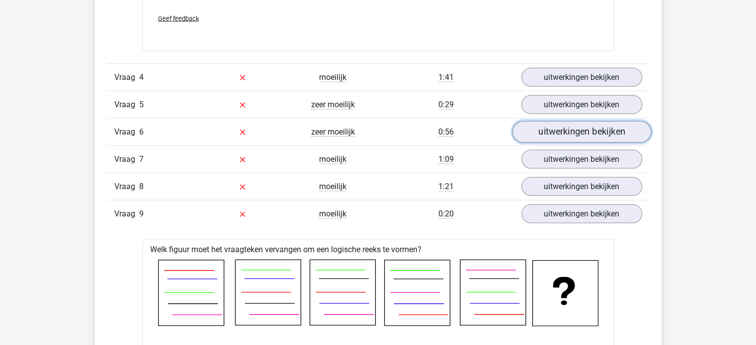
click at [573, 131] on link "uitwerkingen bekijken" at bounding box center [581, 132] width 139 height 22
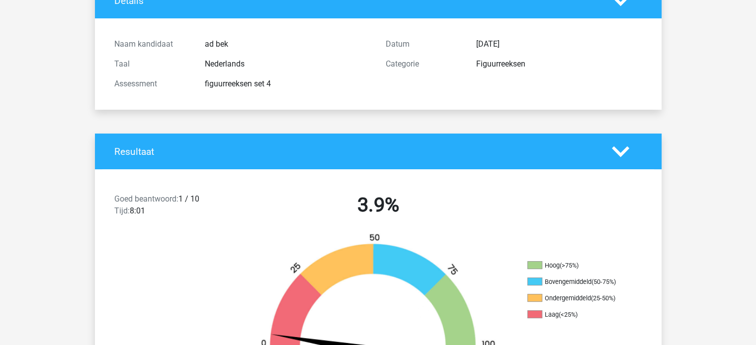
scroll to position [0, 0]
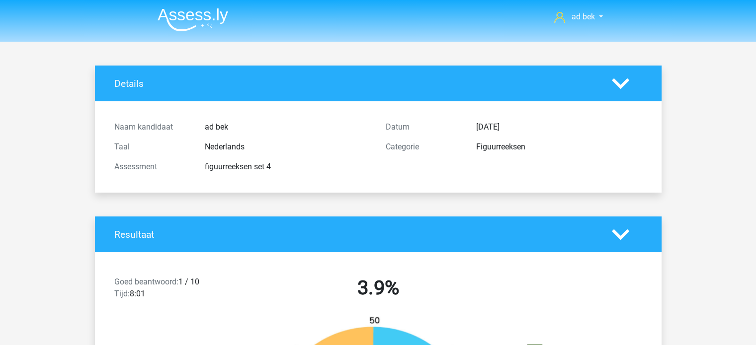
click at [211, 25] on img at bounding box center [193, 19] width 71 height 23
